Goal: Task Accomplishment & Management: Use online tool/utility

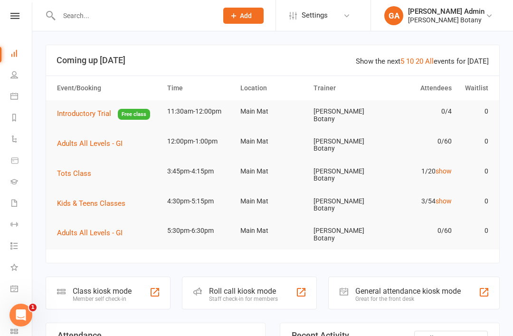
scroll to position [5, 1]
click at [12, 98] on icon at bounding box center [14, 96] width 8 height 8
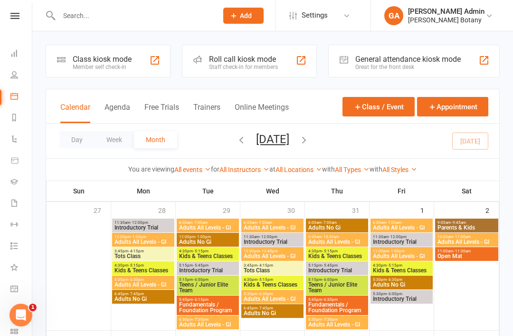
click at [142, 230] on span "Introductory Trial" at bounding box center [143, 228] width 58 height 6
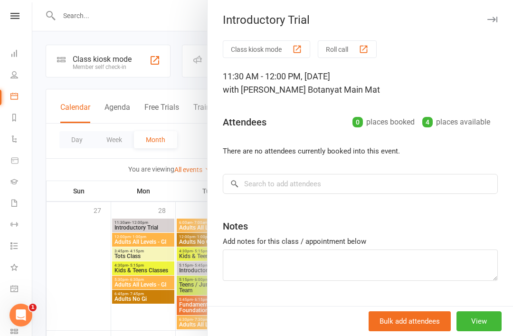
click at [44, 195] on div at bounding box center [272, 168] width 481 height 336
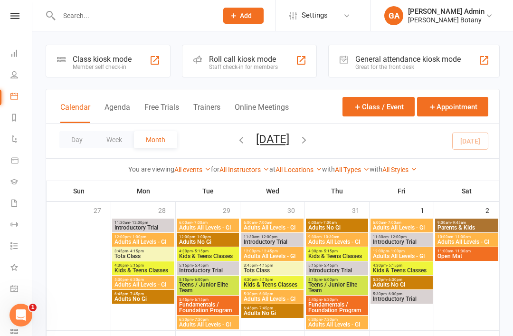
click at [13, 55] on icon at bounding box center [14, 53] width 8 height 8
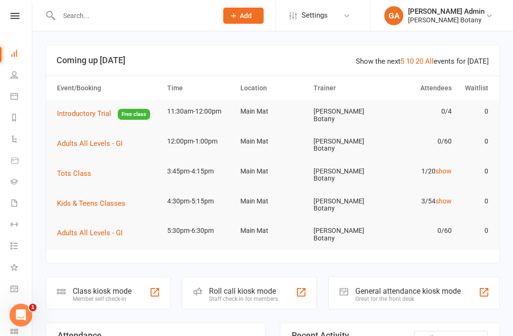
click at [96, 139] on span "Adults All Levels - GI" at bounding box center [90, 143] width 66 height 9
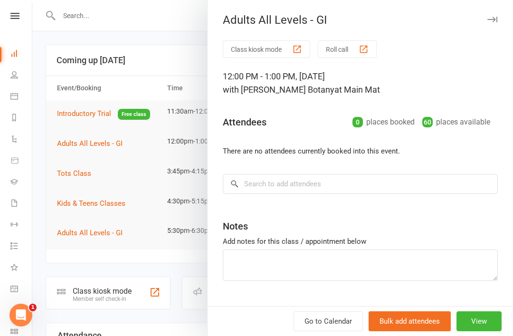
click at [467, 320] on button "View" at bounding box center [479, 321] width 45 height 20
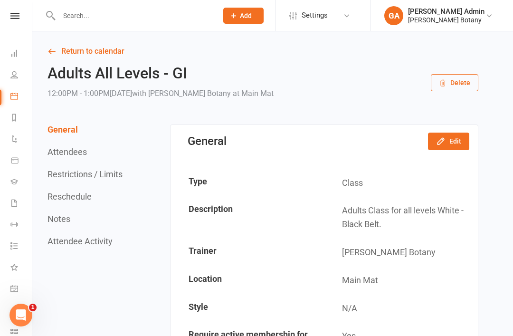
click at [16, 158] on icon at bounding box center [14, 161] width 7 height 6
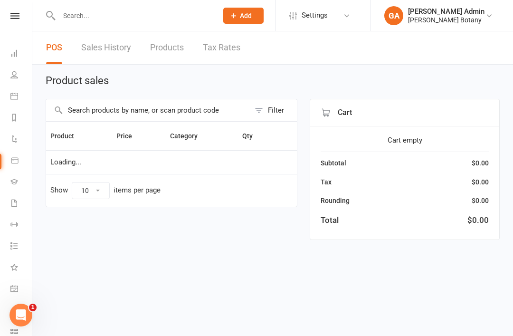
click at [17, 135] on icon at bounding box center [14, 139] width 8 height 8
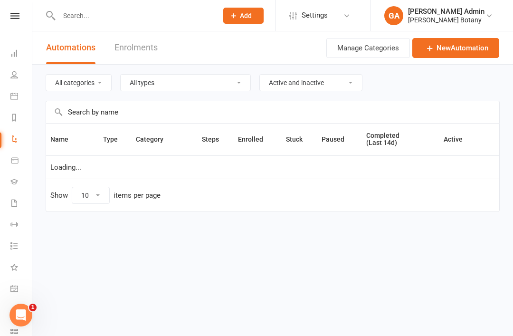
click at [17, 120] on icon at bounding box center [14, 118] width 8 height 8
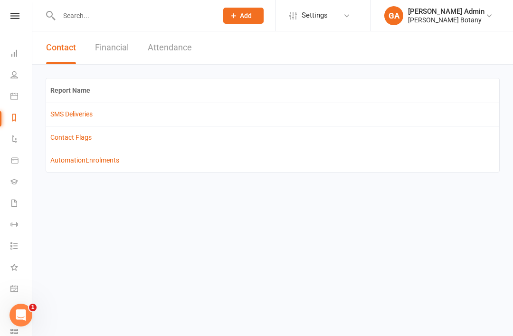
click at [18, 101] on link "Calendar" at bounding box center [20, 96] width 21 height 21
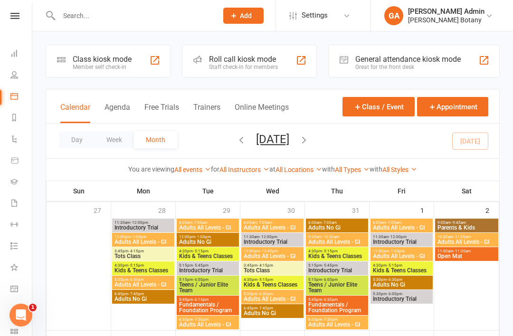
click at [17, 200] on icon at bounding box center [14, 203] width 8 height 8
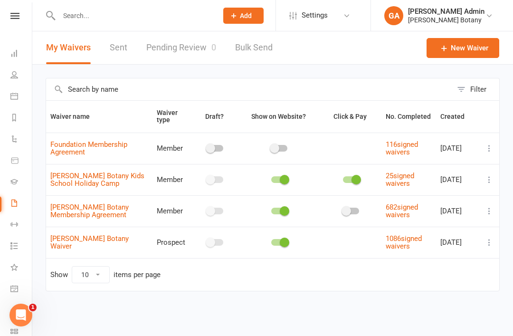
click at [10, 17] on icon at bounding box center [14, 16] width 9 height 6
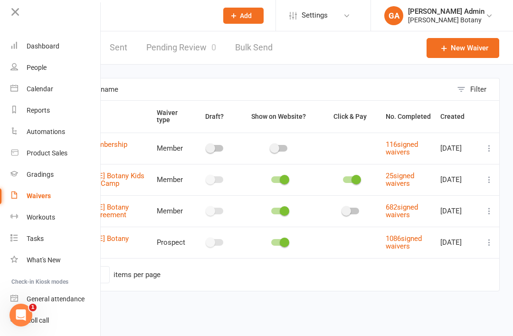
click at [32, 50] on div "Dashboard" at bounding box center [43, 46] width 33 height 8
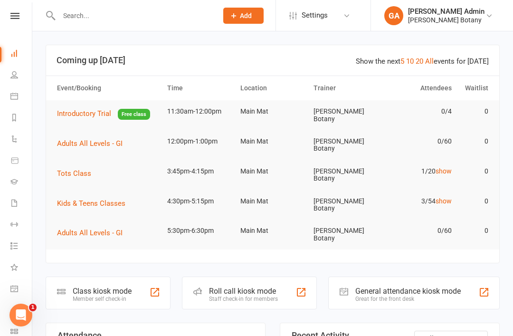
click at [96, 64] on h3 "Coming up [DATE]" at bounding box center [273, 61] width 432 height 10
click at [249, 296] on div "Staff check-in for members" at bounding box center [243, 299] width 69 height 7
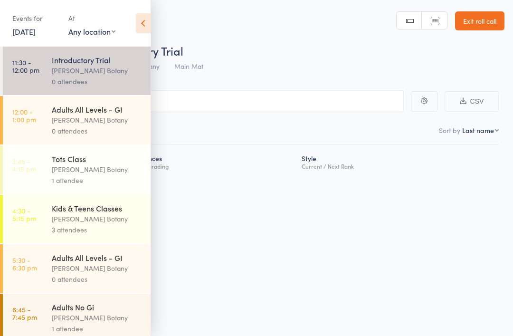
click at [53, 136] on div "0 attendees" at bounding box center [97, 130] width 91 height 11
click at [49, 132] on link "12:00 - 1:00 pm Adults All Levels - GI Gracie Botany 0 attendees" at bounding box center [77, 120] width 148 height 48
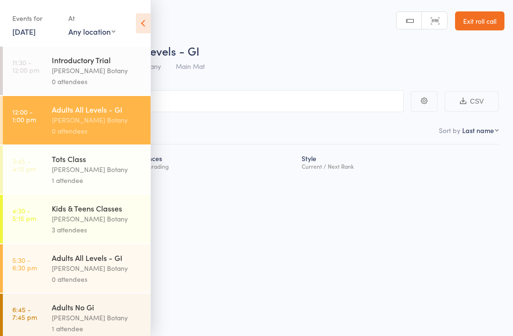
click at [434, 21] on link "Scanner input" at bounding box center [434, 21] width 25 height 18
click at [422, 215] on div "Atten­dances since last grading Style Current / Next Rank" at bounding box center [256, 180] width 485 height 72
click at [291, 88] on main "CSV Checked in 0 Waiting to check in 0 Sort by Last name First name Last name B…" at bounding box center [256, 146] width 513 height 140
